Goal: Transaction & Acquisition: Purchase product/service

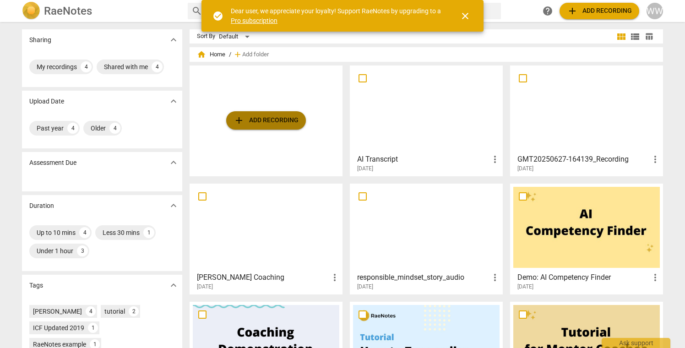
click at [254, 121] on span "add Add recording" at bounding box center [265, 120] width 65 height 11
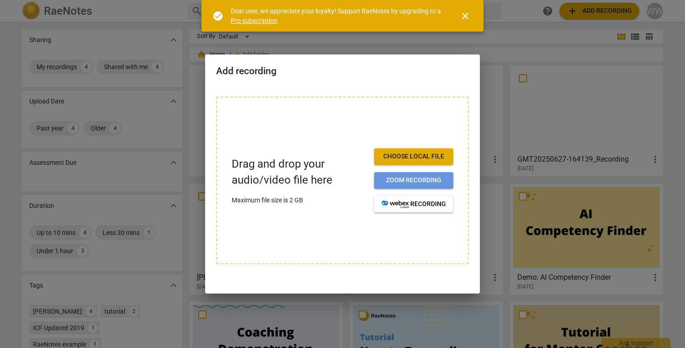
click at [408, 179] on span "Zoom recording" at bounding box center [413, 180] width 65 height 9
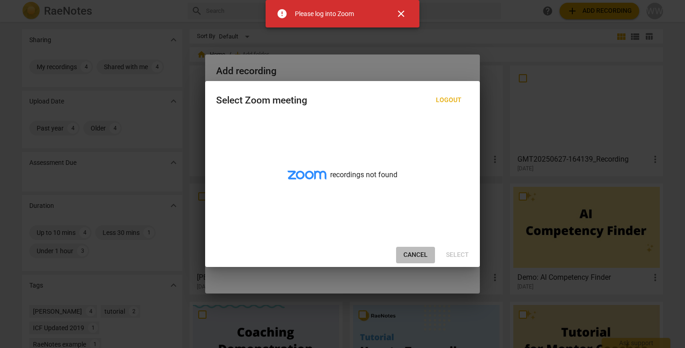
click at [416, 255] on span "Cancel" at bounding box center [415, 254] width 24 height 9
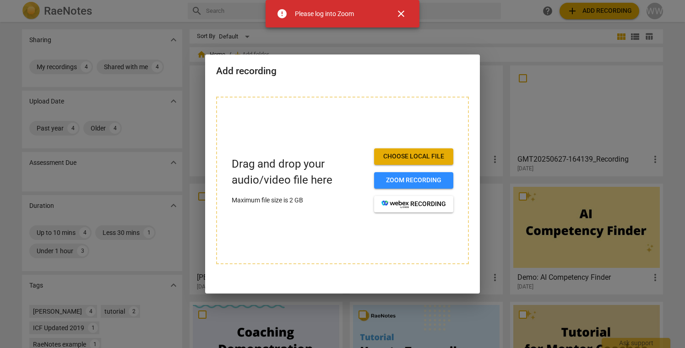
click at [480, 36] on div at bounding box center [342, 174] width 685 height 348
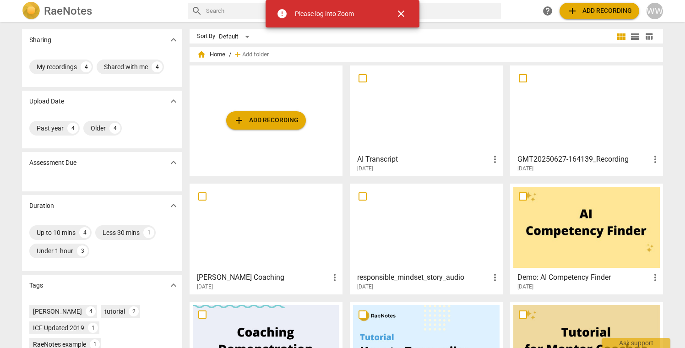
click at [262, 124] on span "add Add recording" at bounding box center [265, 120] width 65 height 11
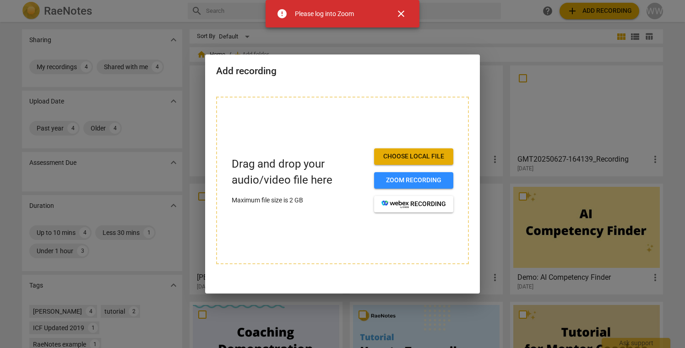
click at [409, 159] on span "Choose local file" at bounding box center [413, 156] width 65 height 9
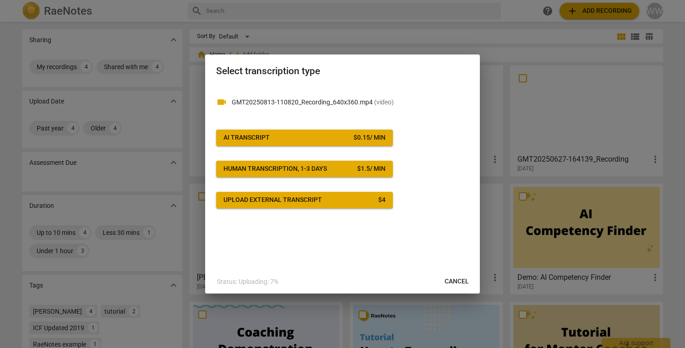
click at [288, 171] on div "Human transcription, 1-3 days" at bounding box center [274, 168] width 103 height 9
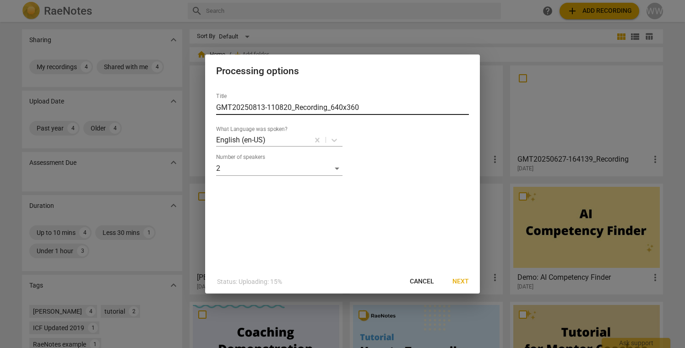
click at [321, 109] on input "GMT20250813-110820_Recording_640x360" at bounding box center [342, 107] width 253 height 15
type input "[PERSON_NAME] Performance Evaluation Session"
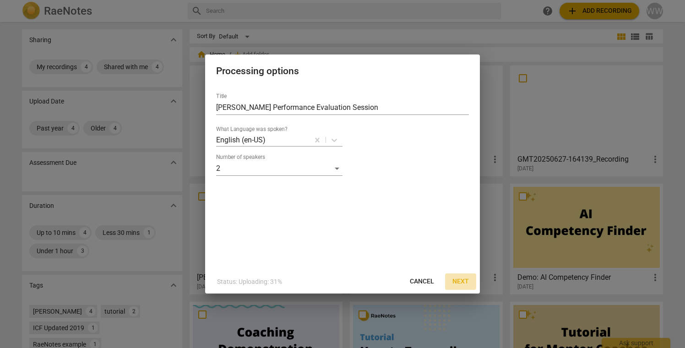
click at [458, 277] on span "Next" at bounding box center [460, 281] width 16 height 9
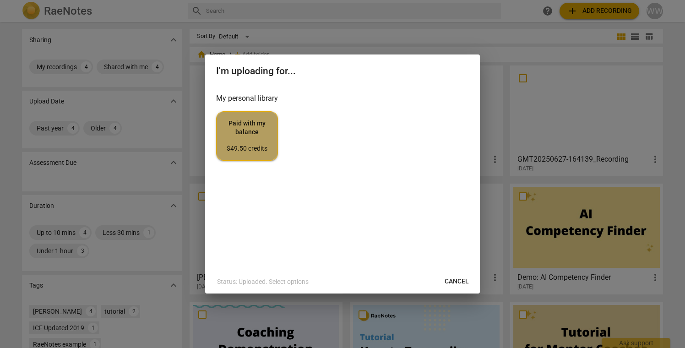
click at [243, 131] on span "Paid with my balance $49.50 credits" at bounding box center [247, 136] width 46 height 34
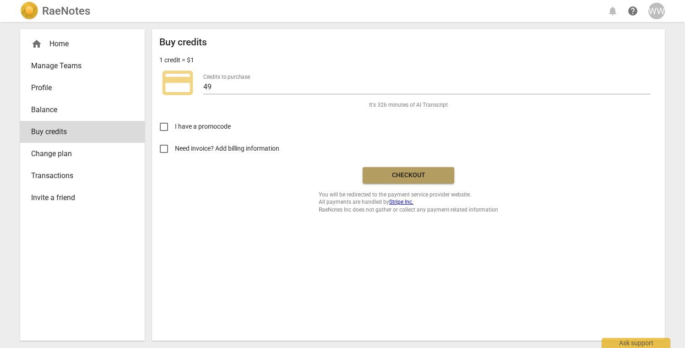
click at [401, 176] on span "Checkout" at bounding box center [408, 175] width 77 height 9
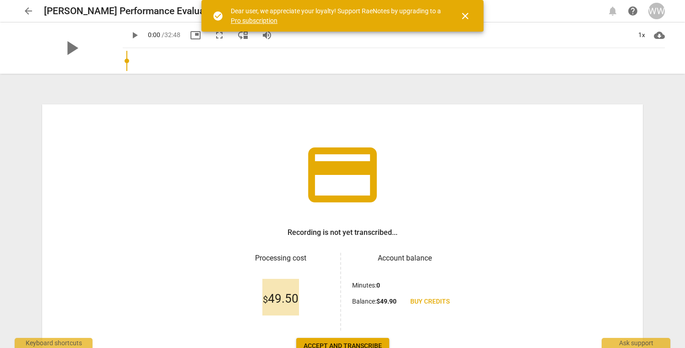
scroll to position [65, 0]
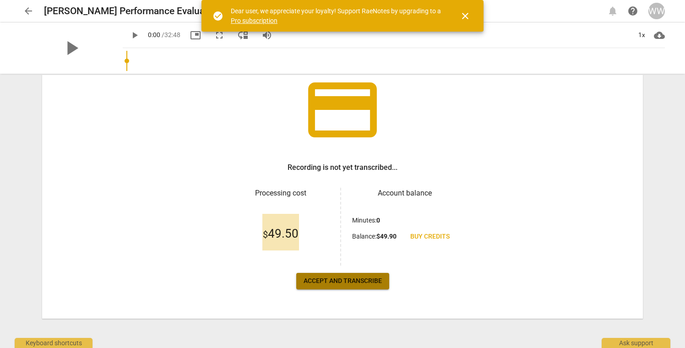
click at [343, 282] on span "Accept and transcribe" at bounding box center [343, 280] width 78 height 9
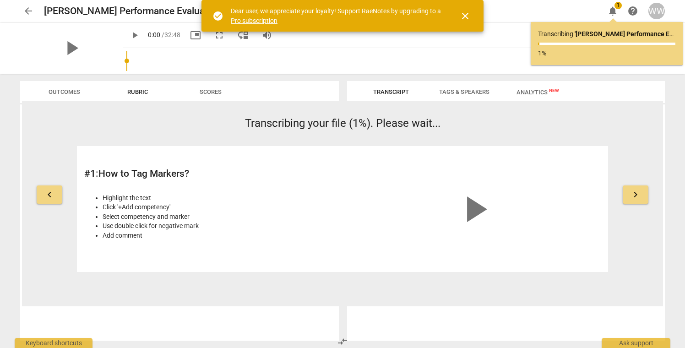
click at [463, 16] on span "close" at bounding box center [465, 16] width 11 height 11
